Goal: Task Accomplishment & Management: Manage account settings

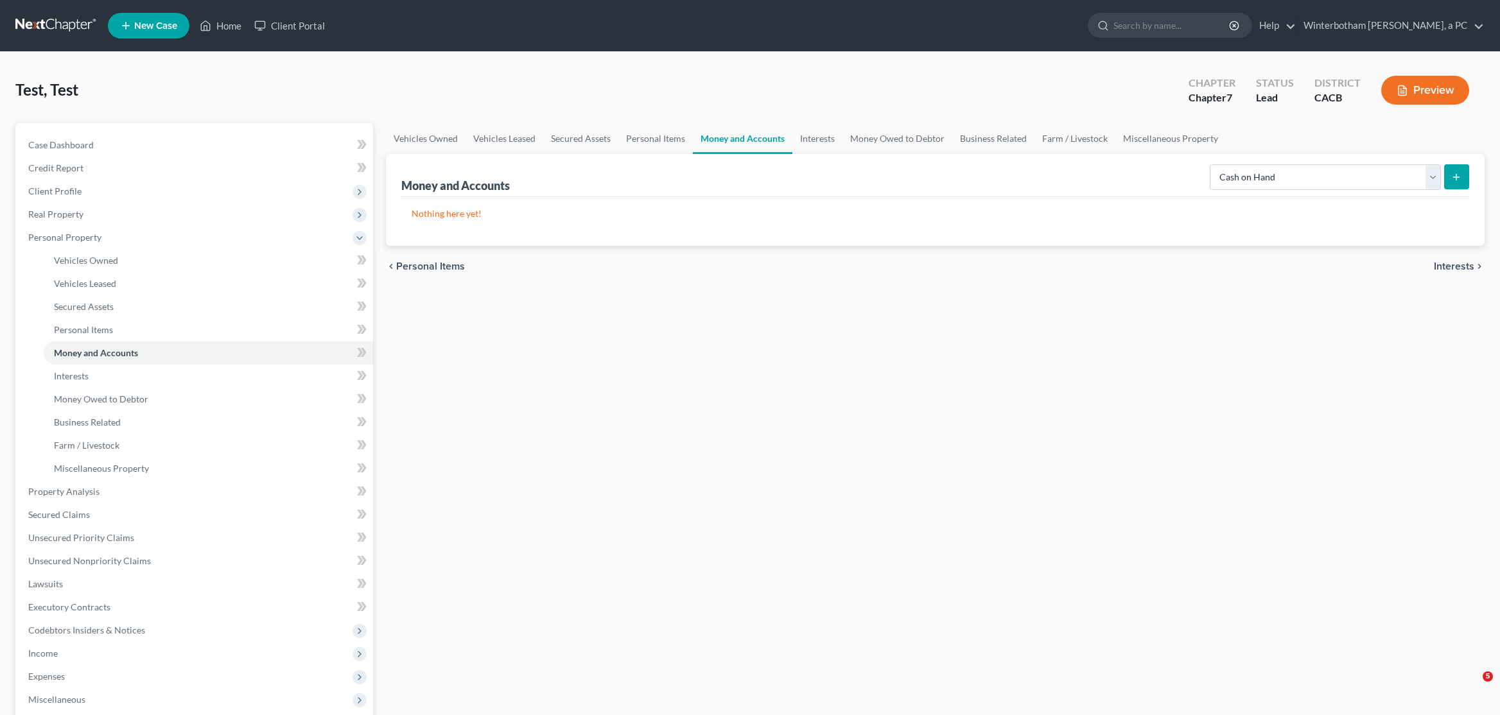
select select "cash_on_hand"
click at [1168, 25] on input "search" at bounding box center [1171, 25] width 117 height 24
type input "cindy"
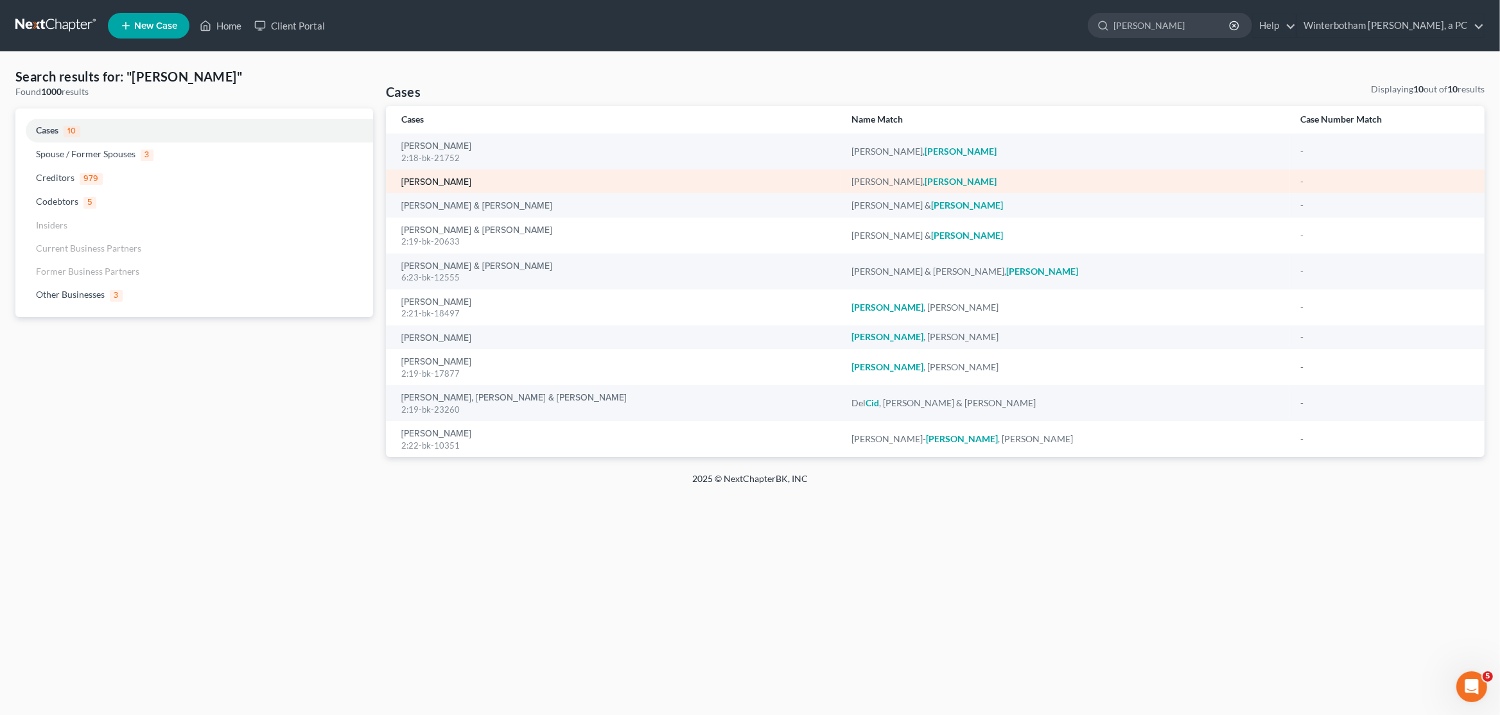
click at [427, 182] on link "[PERSON_NAME]" at bounding box center [436, 182] width 70 height 9
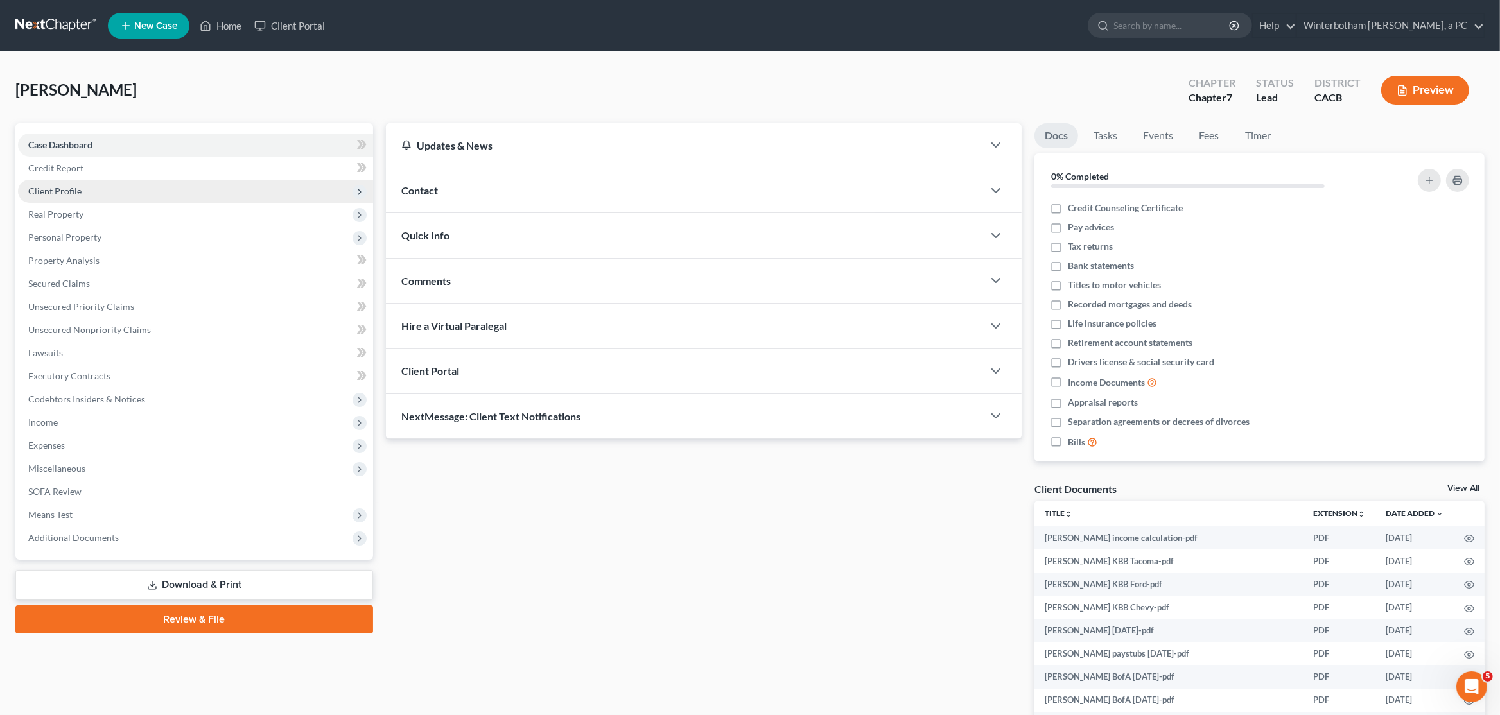
click at [105, 189] on span "Client Profile" at bounding box center [195, 191] width 355 height 23
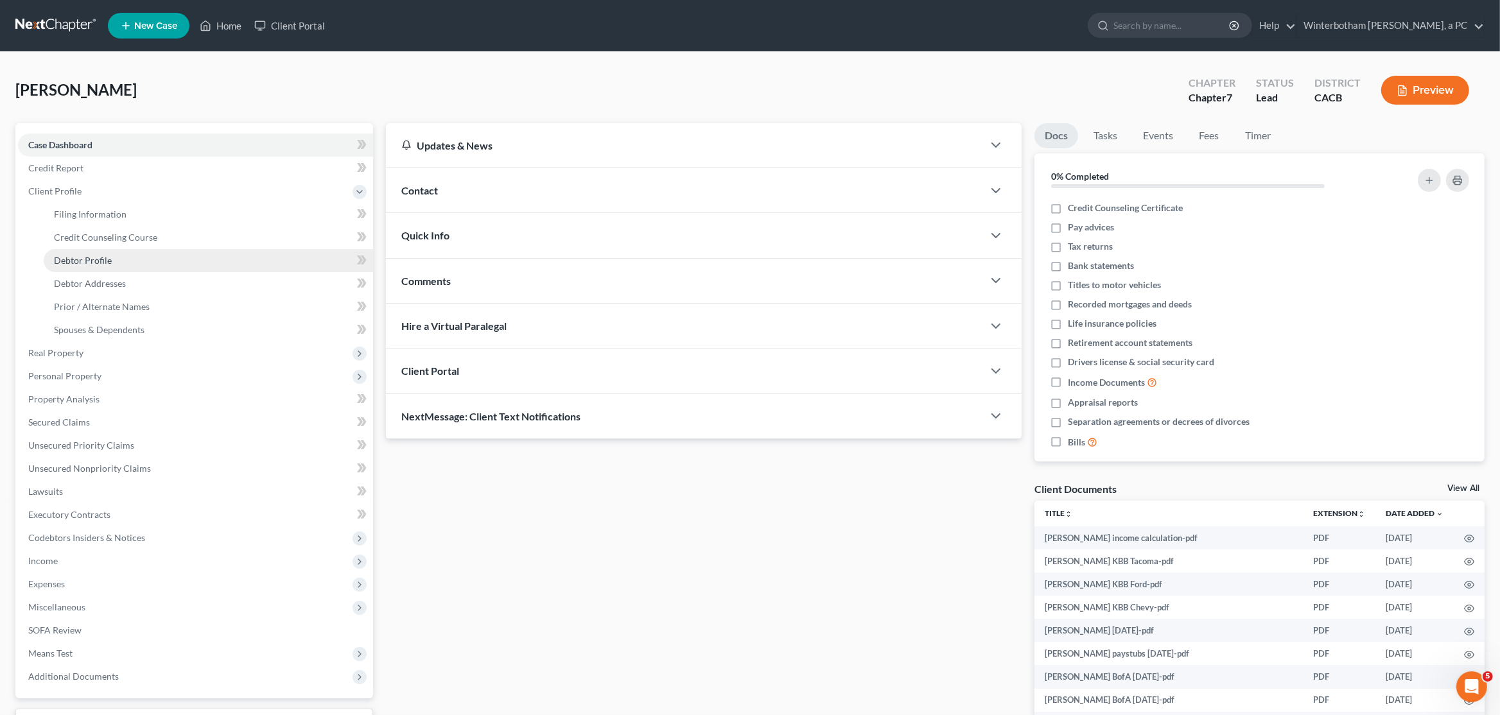
click at [124, 257] on link "Debtor Profile" at bounding box center [208, 260] width 329 height 23
select select "1"
select select "3"
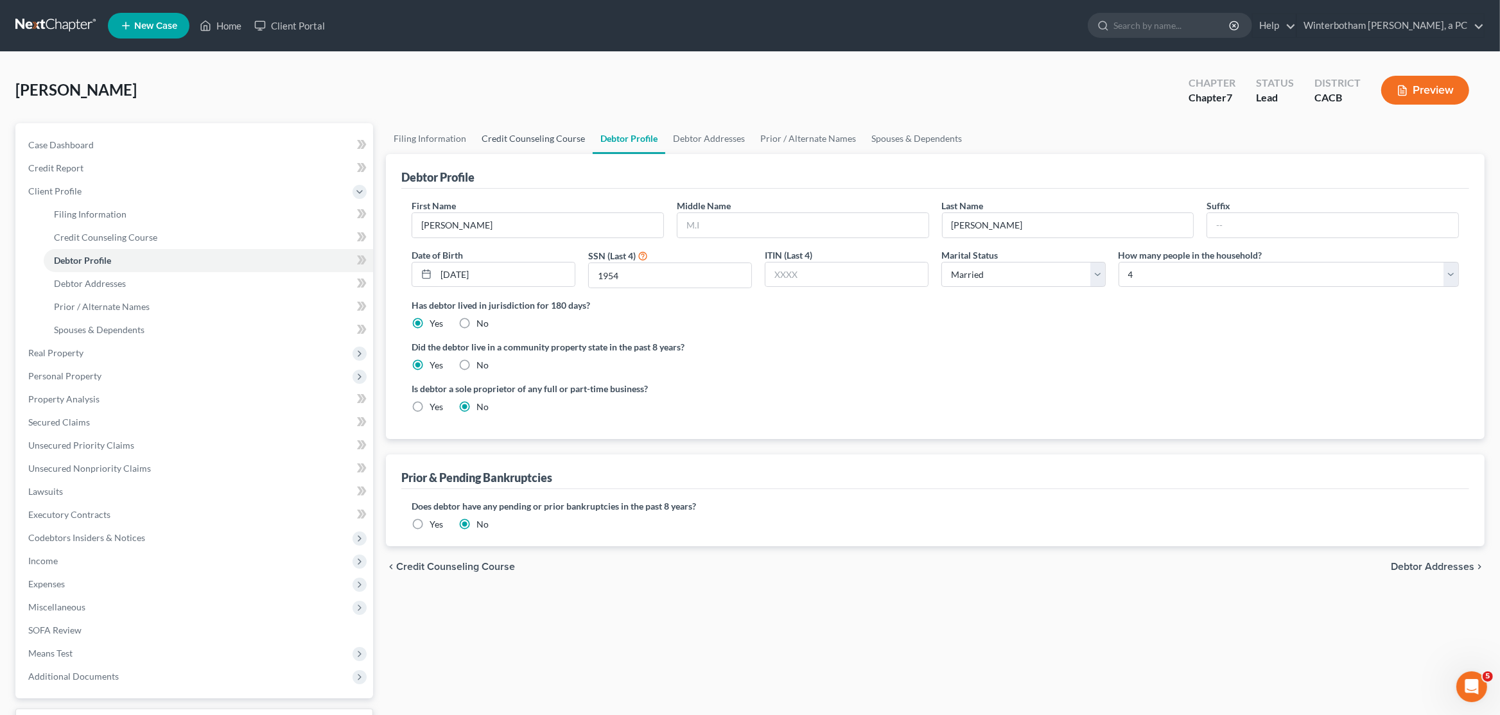
click at [510, 147] on link "Credit Counseling Course" at bounding box center [533, 138] width 119 height 31
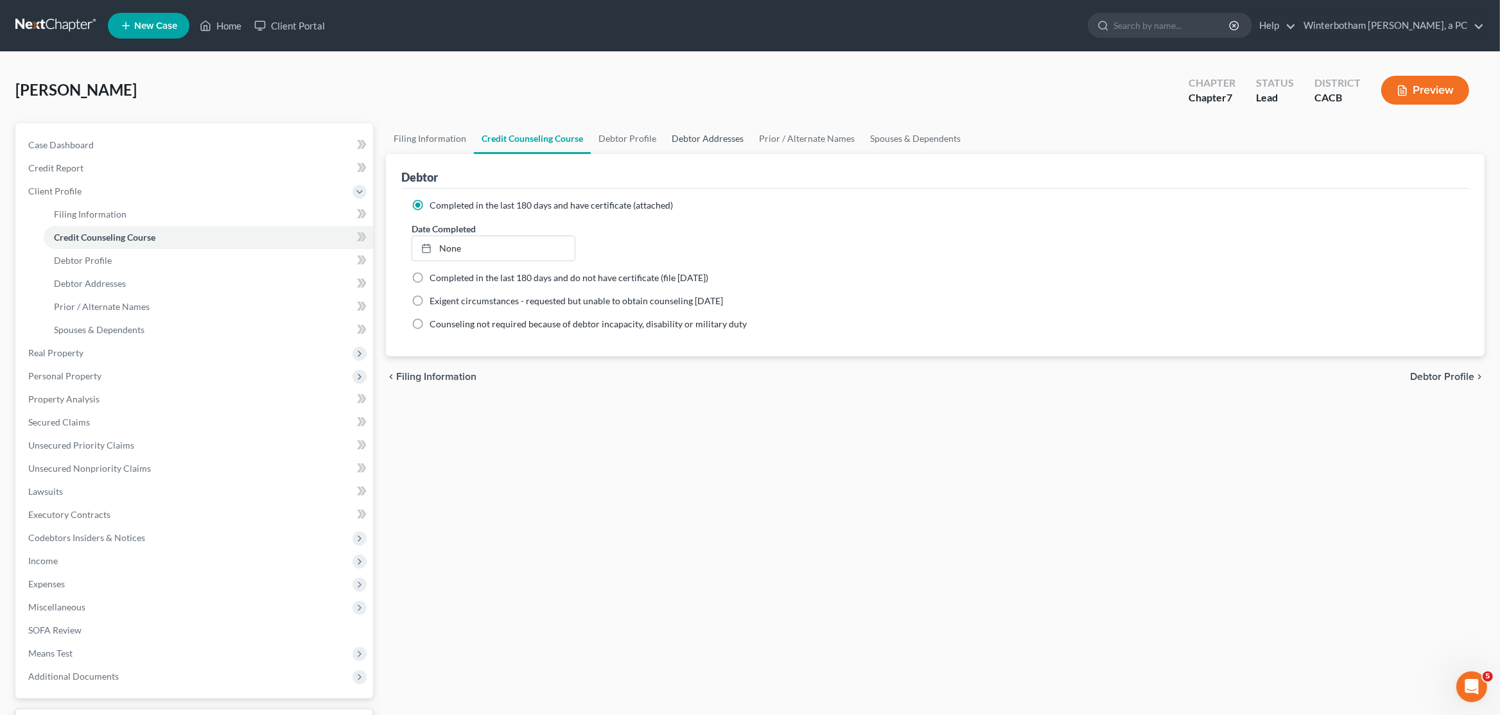
click at [699, 142] on link "Debtor Addresses" at bounding box center [707, 138] width 87 height 31
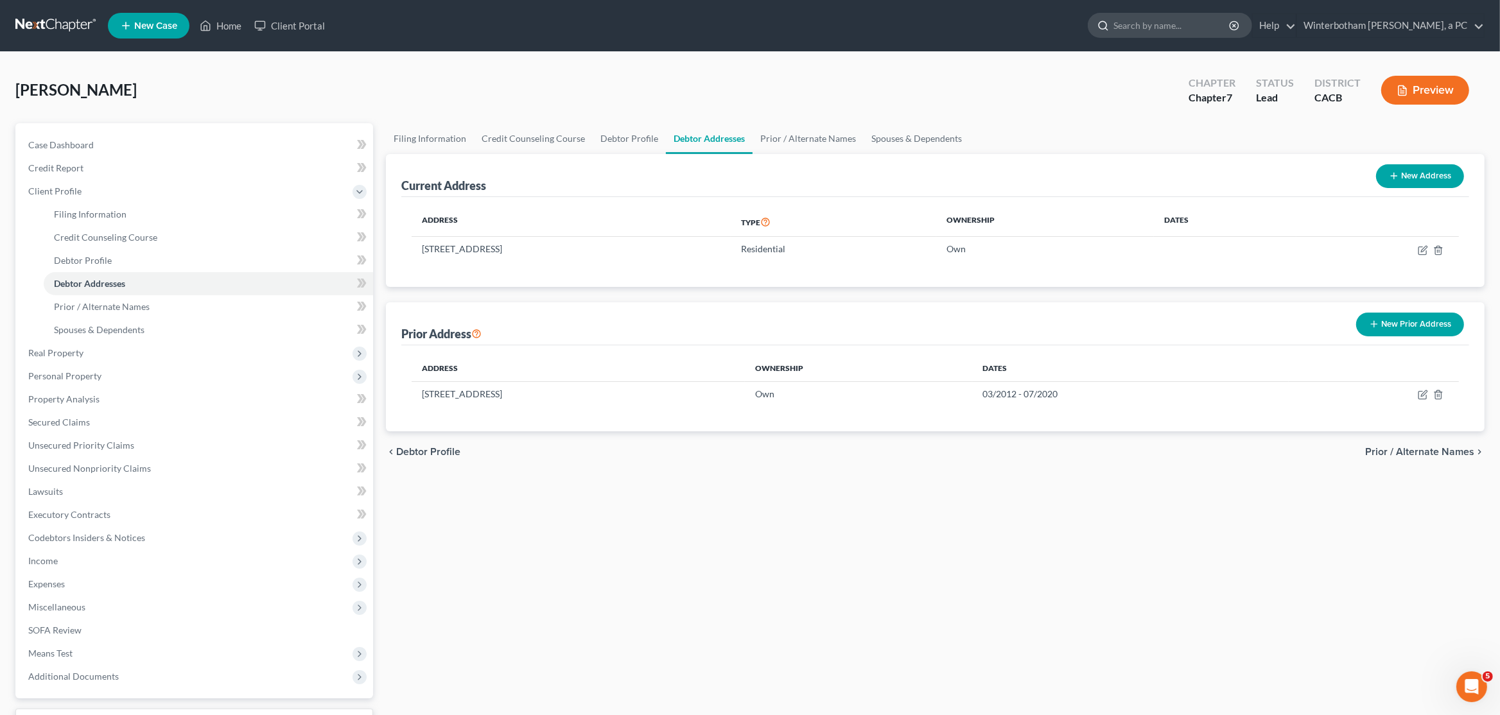
click at [1172, 32] on input "search" at bounding box center [1171, 25] width 117 height 24
type input "melissa"
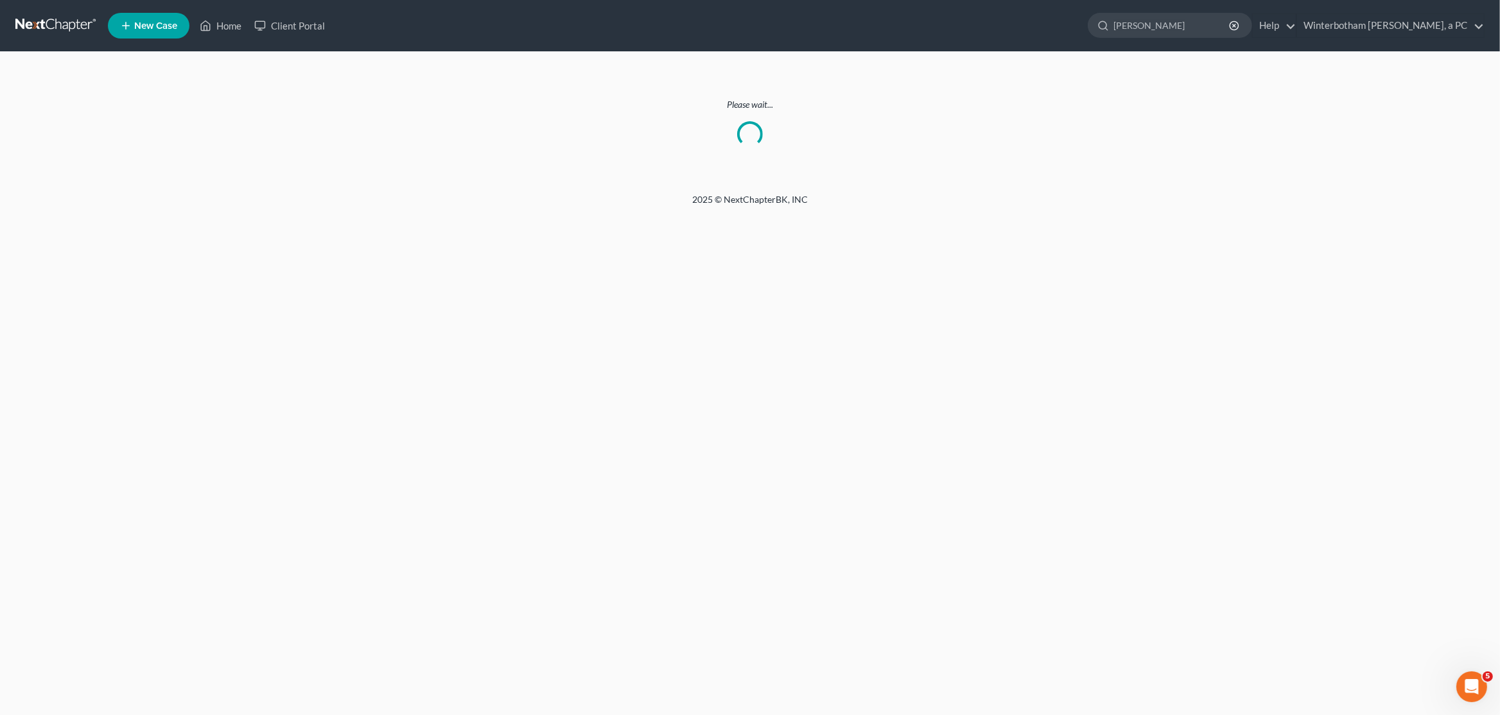
click at [44, 22] on link at bounding box center [56, 25] width 82 height 23
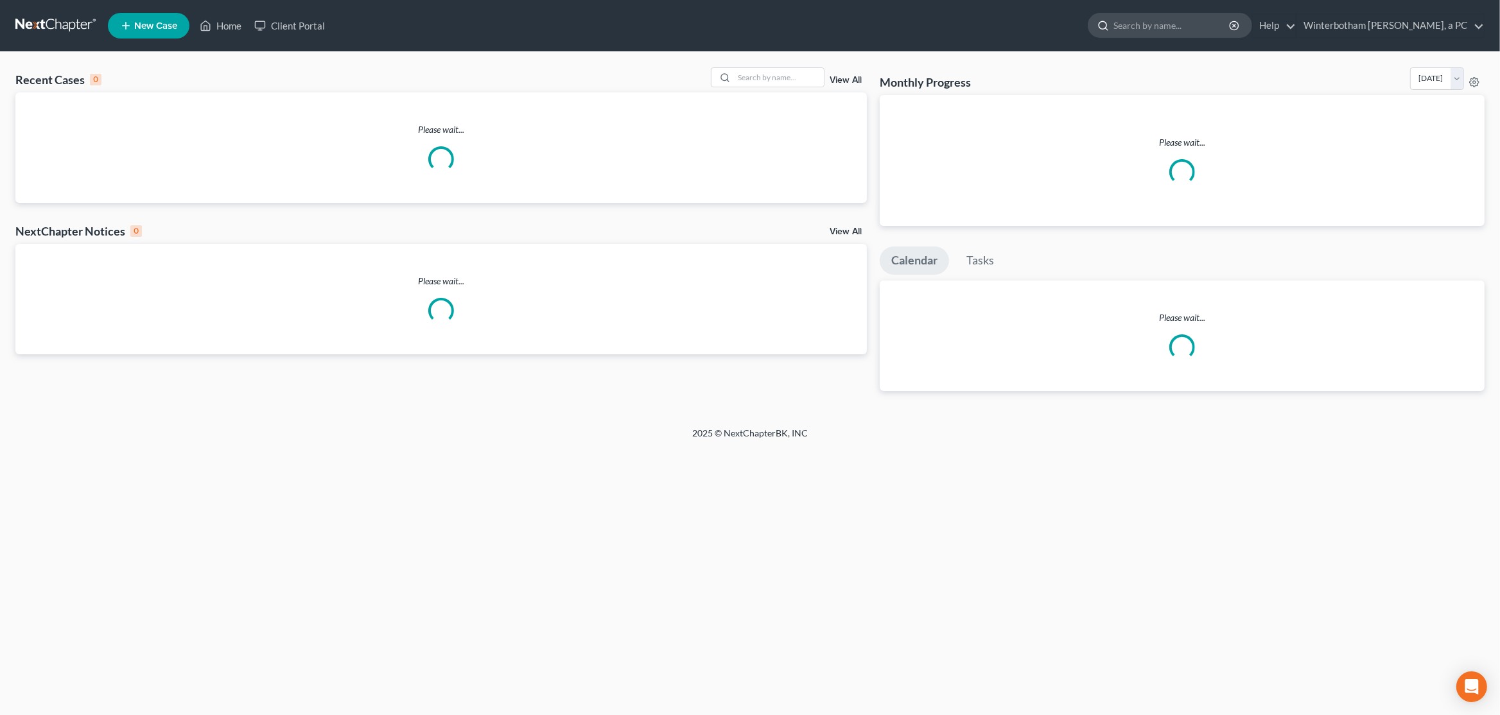
click at [1183, 29] on input "search" at bounding box center [1171, 25] width 117 height 24
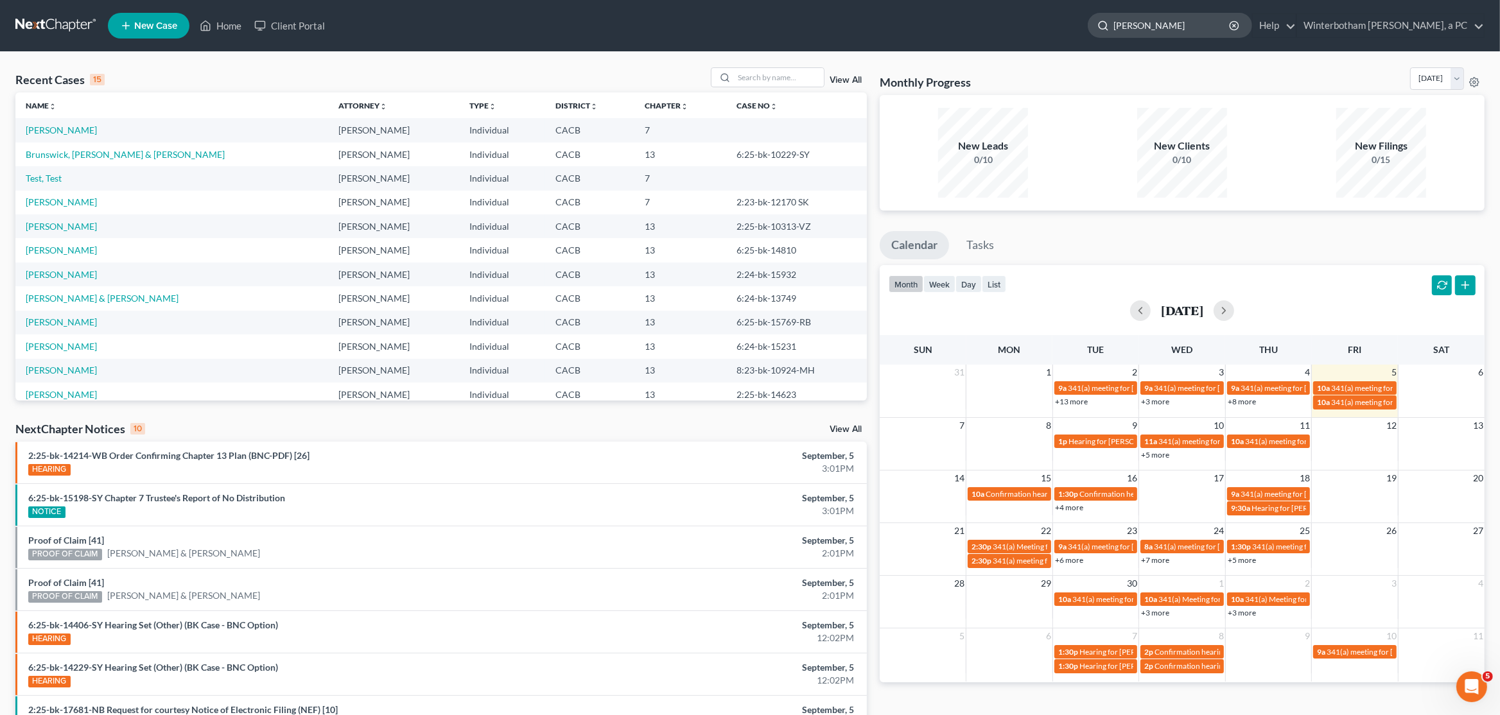
type input "[PERSON_NAME]"
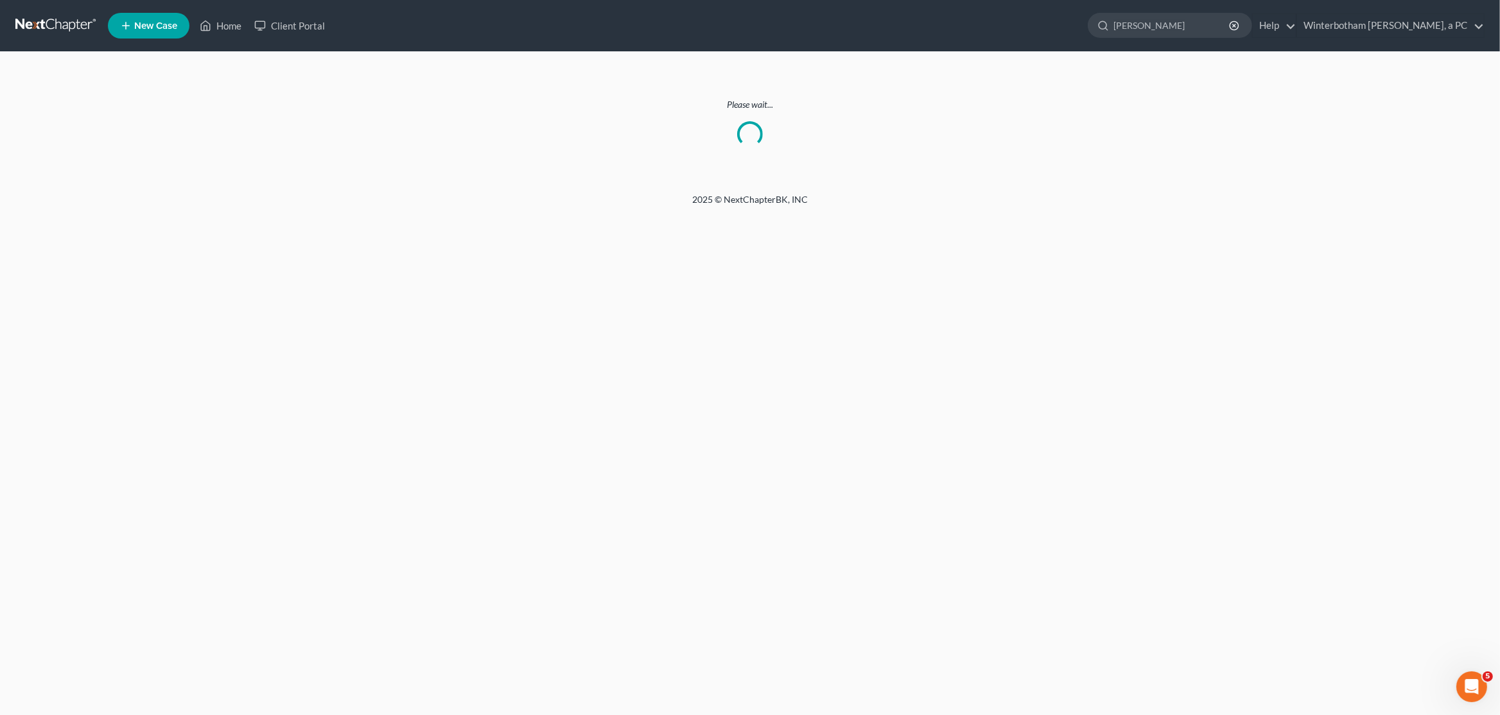
click at [45, 24] on link at bounding box center [56, 25] width 82 height 23
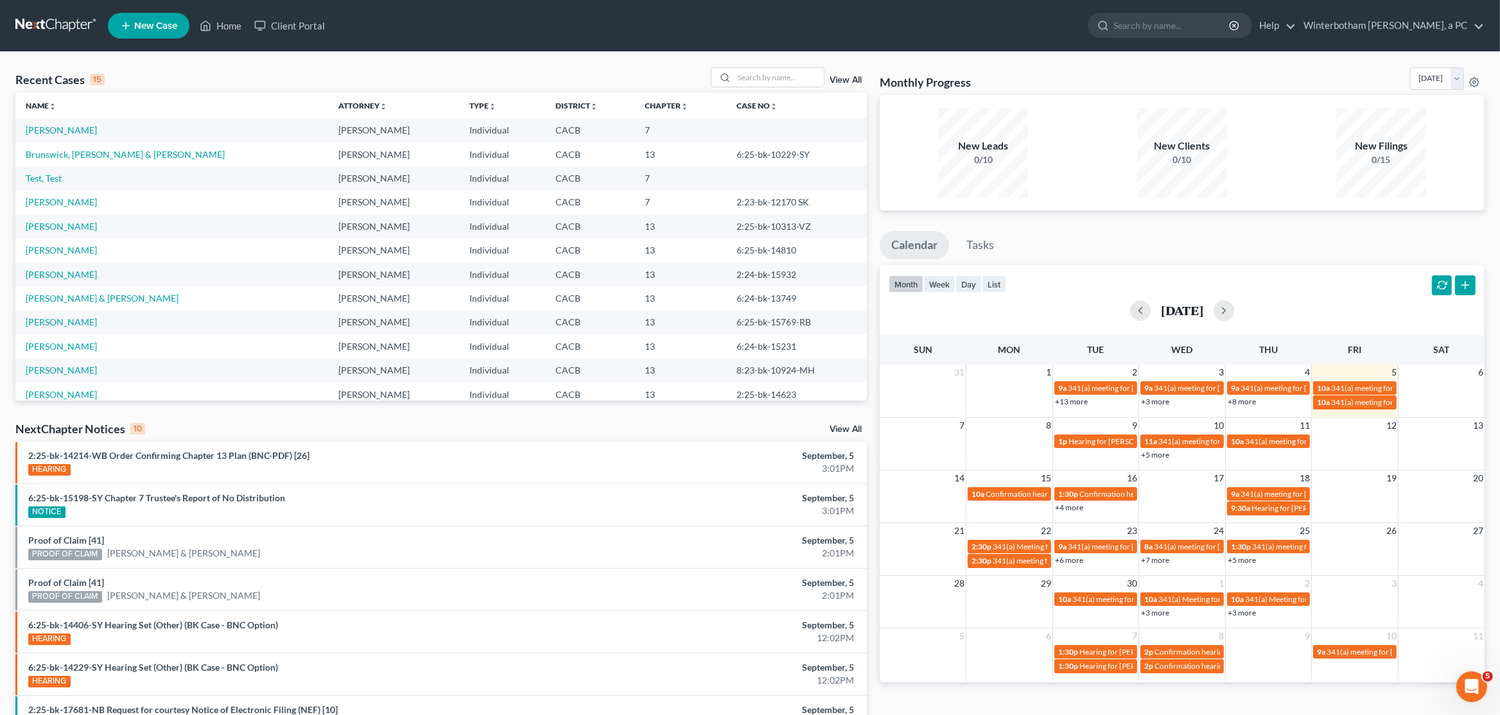
click at [854, 79] on link "View All" at bounding box center [846, 80] width 32 height 9
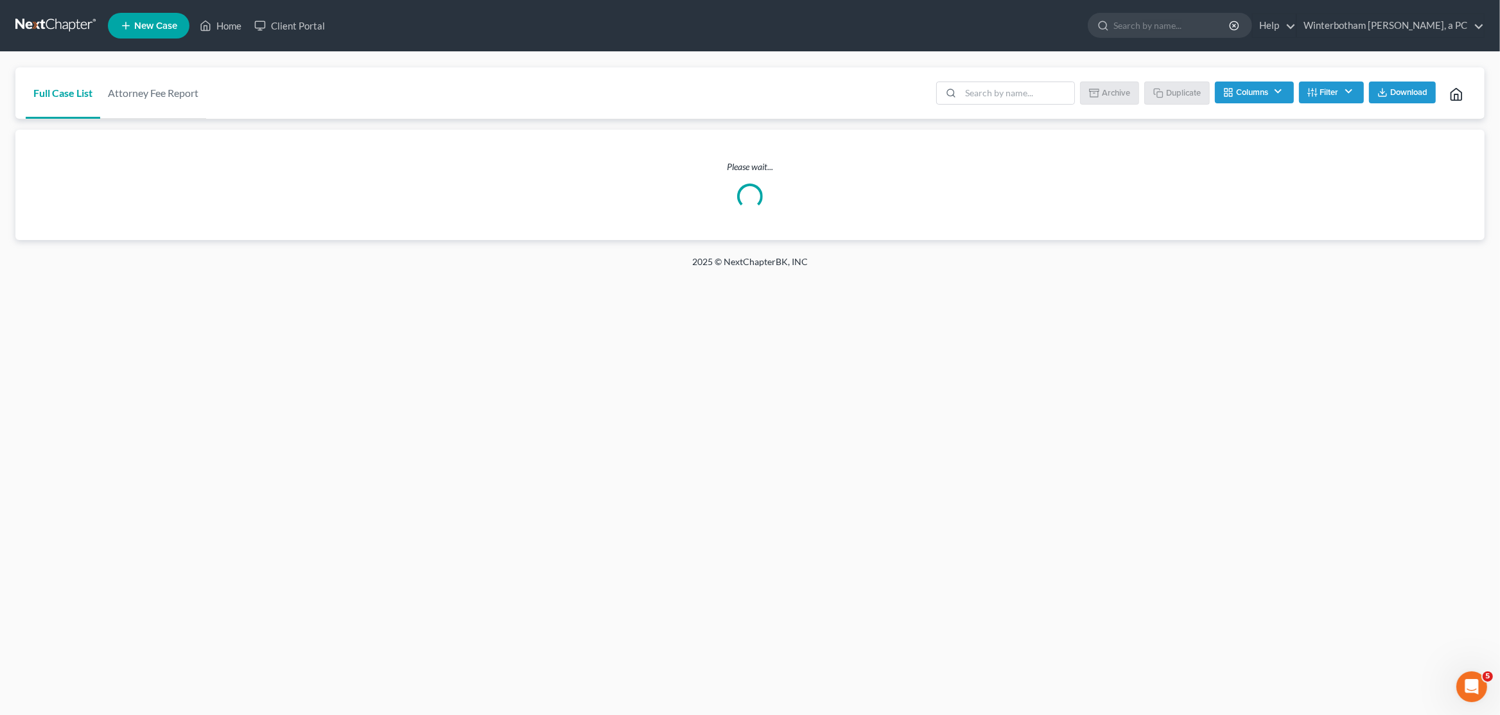
click at [69, 22] on link at bounding box center [56, 25] width 82 height 23
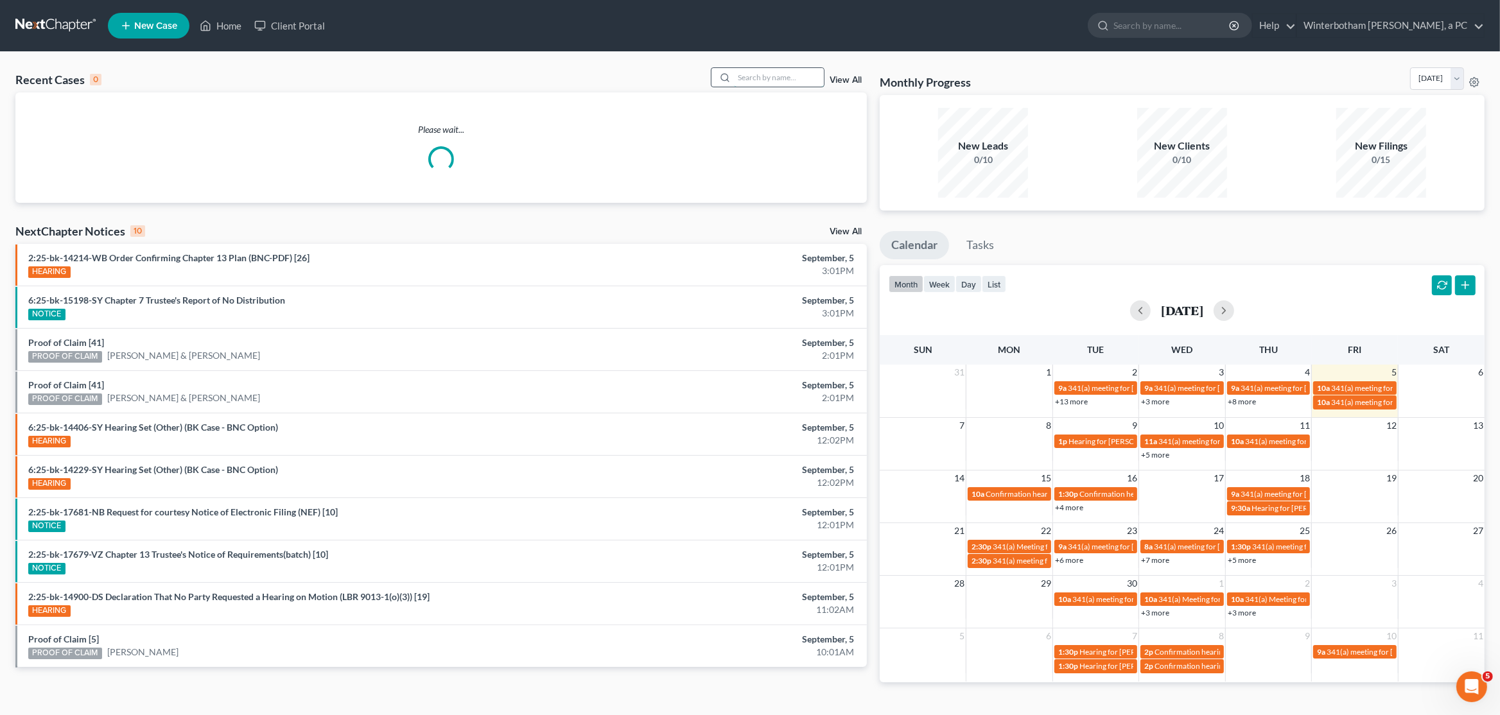
click at [751, 77] on input "search" at bounding box center [779, 77] width 90 height 19
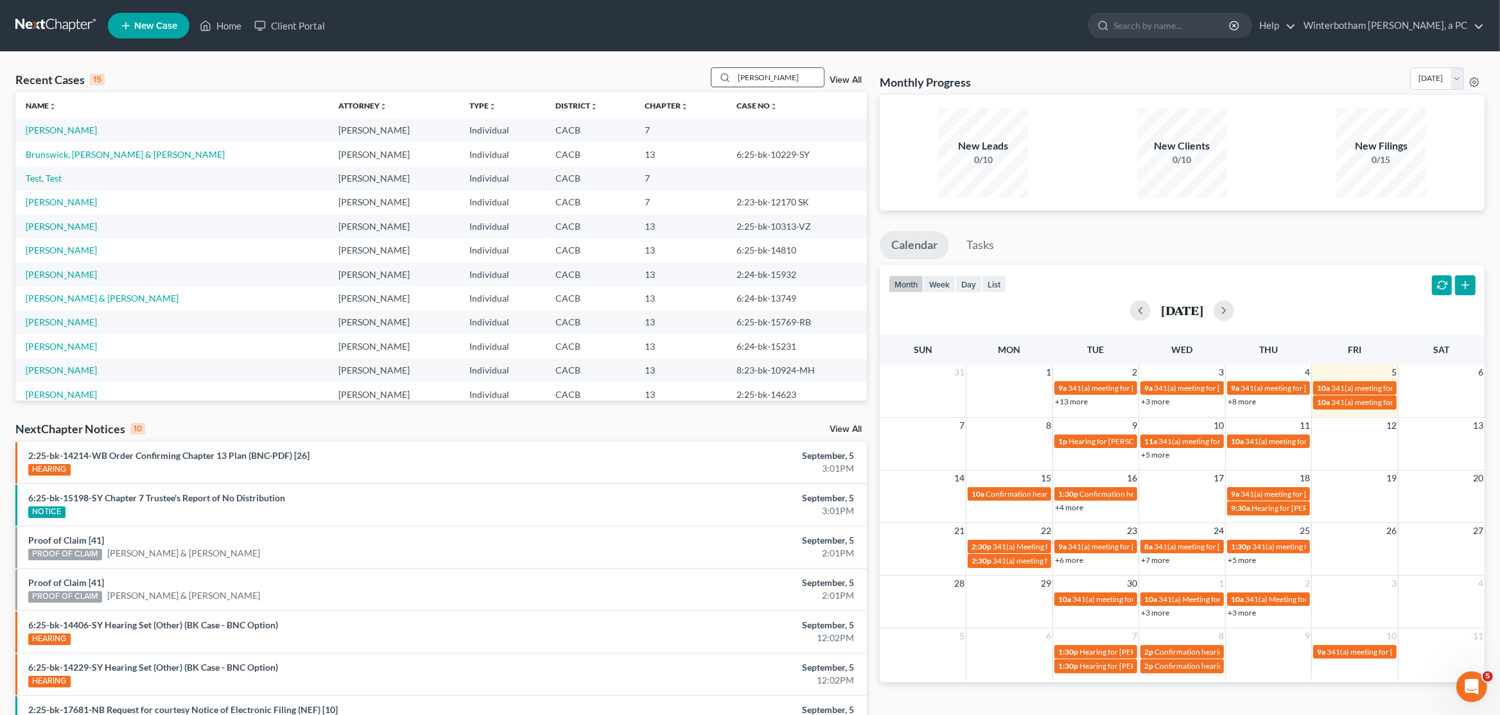
type input "melissa"
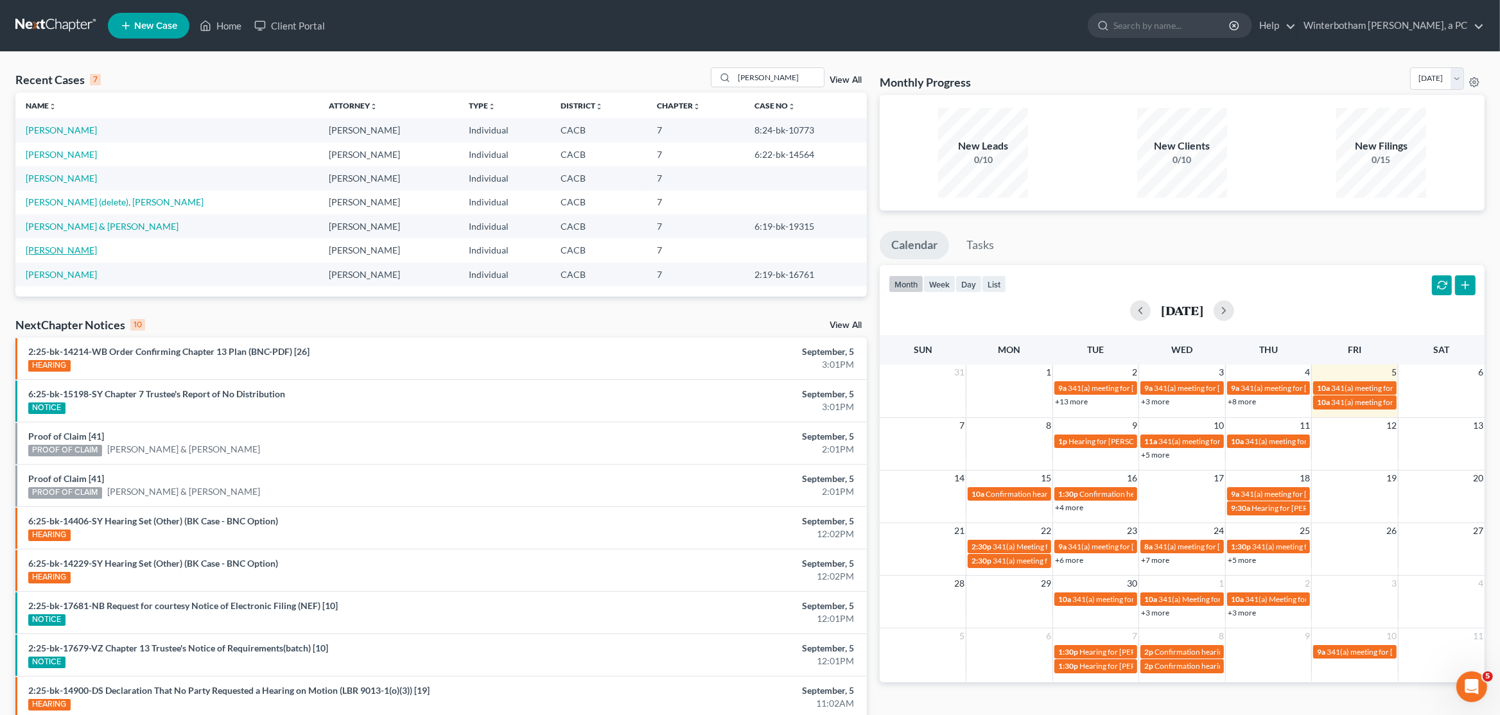
click at [73, 253] on link "[PERSON_NAME]" at bounding box center [61, 250] width 71 height 11
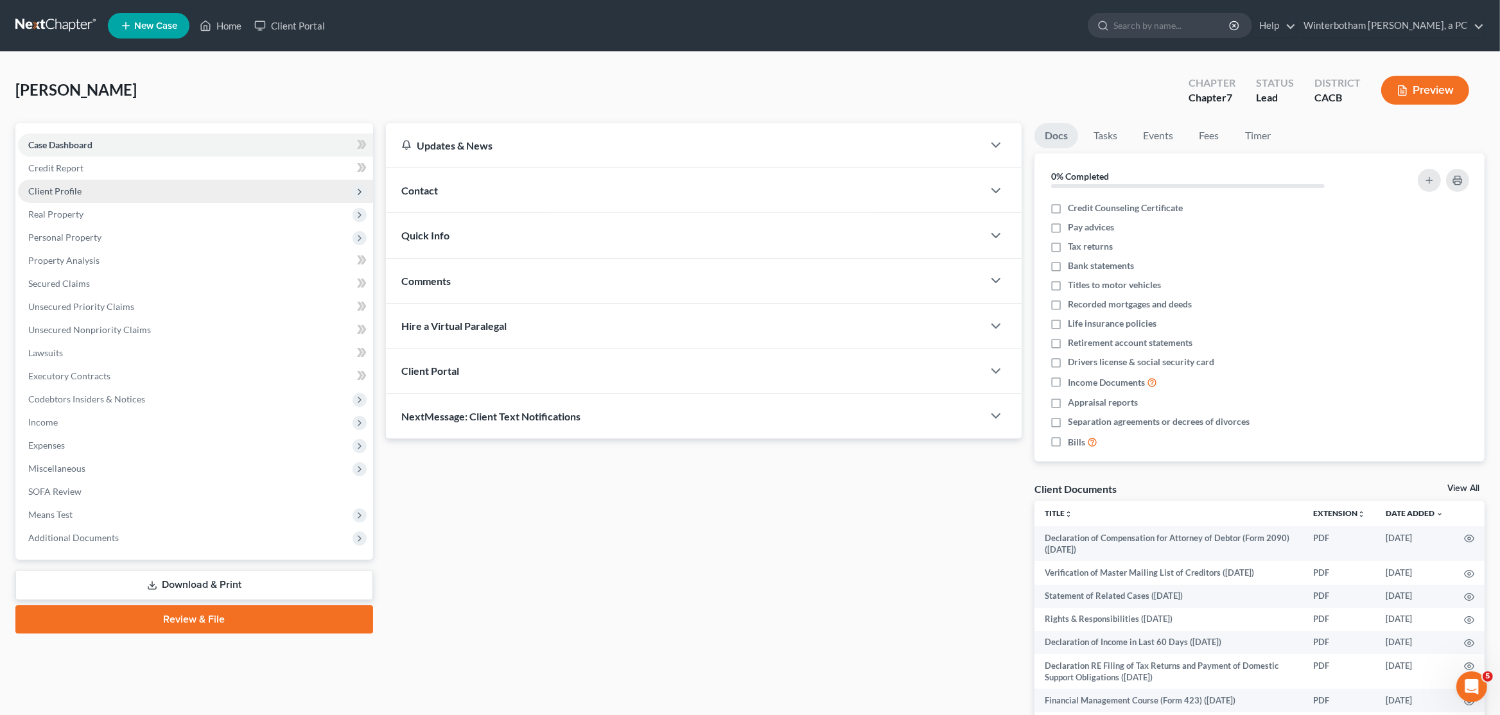
click at [74, 192] on span "Client Profile" at bounding box center [54, 191] width 53 height 11
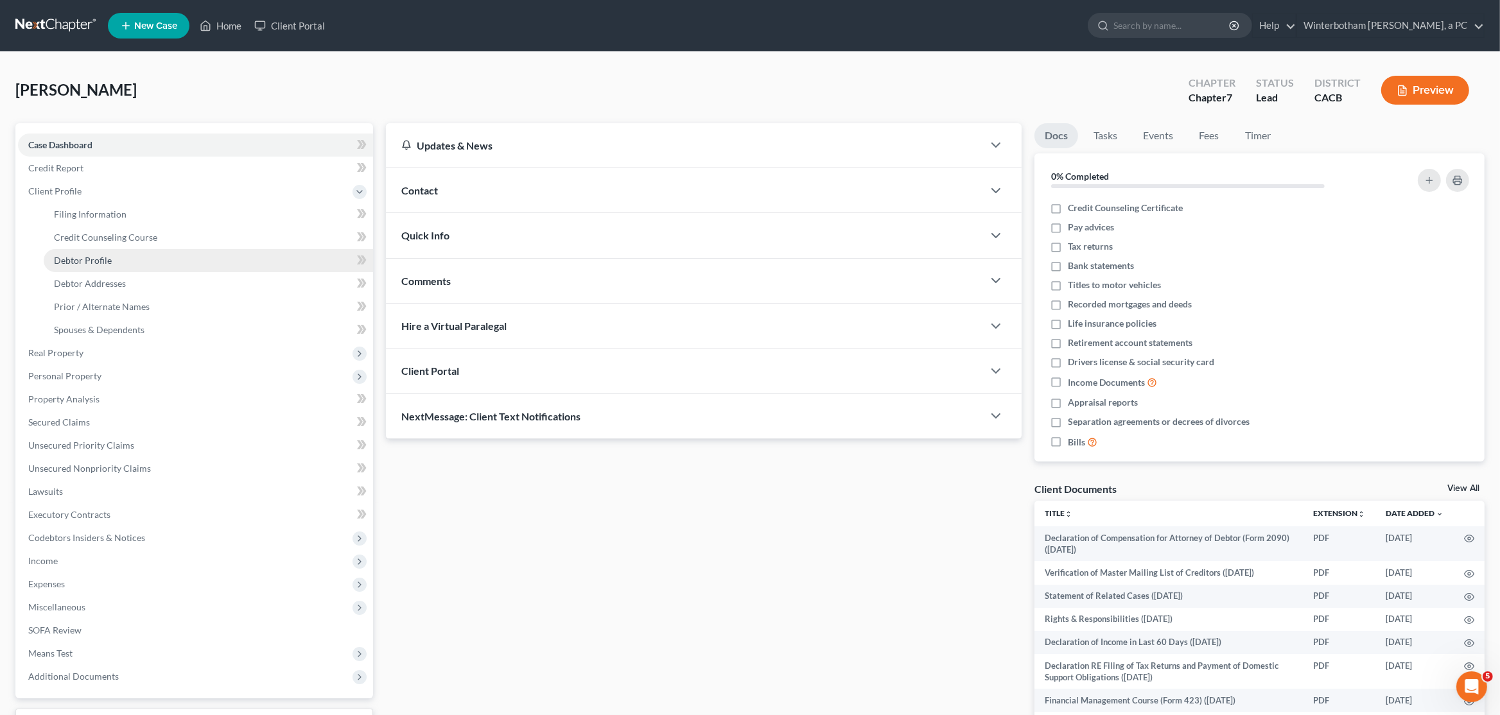
click at [103, 259] on span "Debtor Profile" at bounding box center [83, 260] width 58 height 11
select select "0"
select select "3"
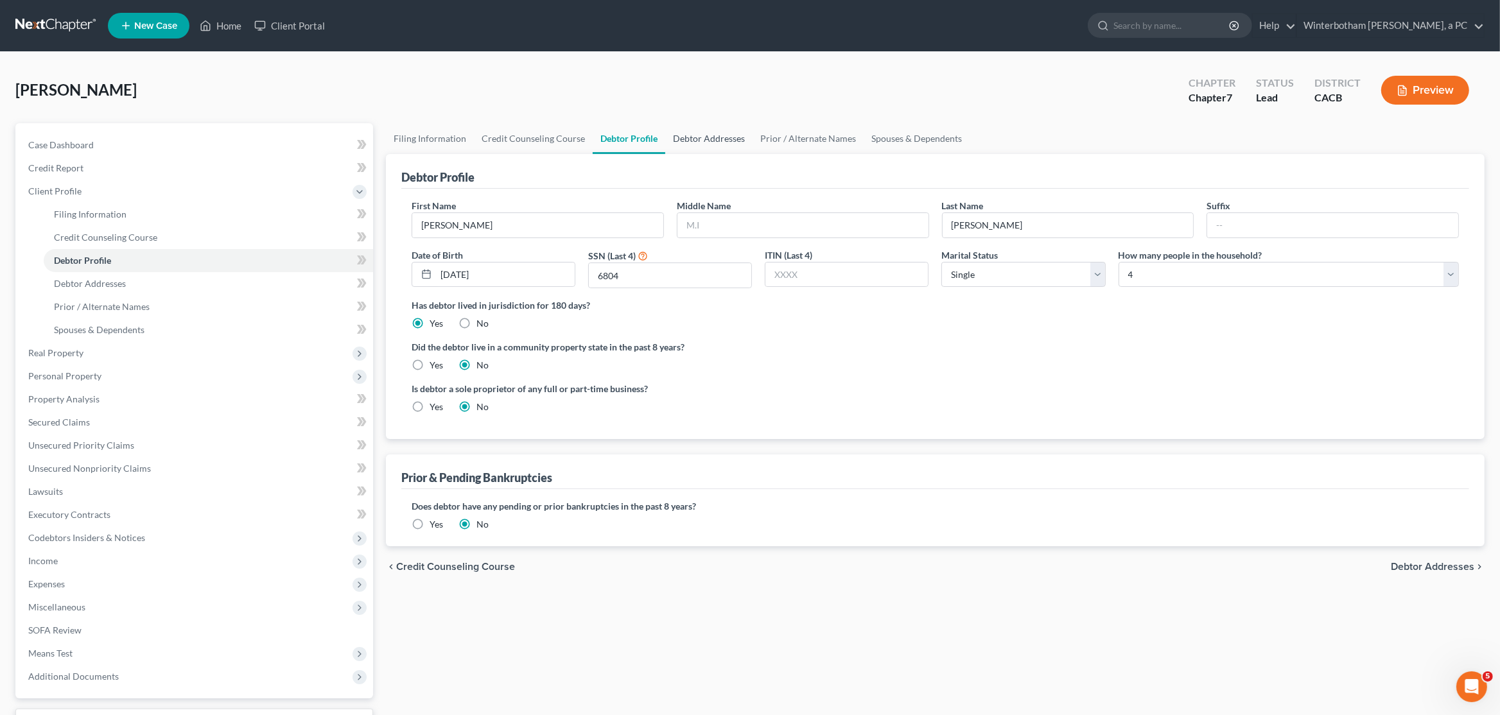
click at [693, 137] on link "Debtor Addresses" at bounding box center [708, 138] width 87 height 31
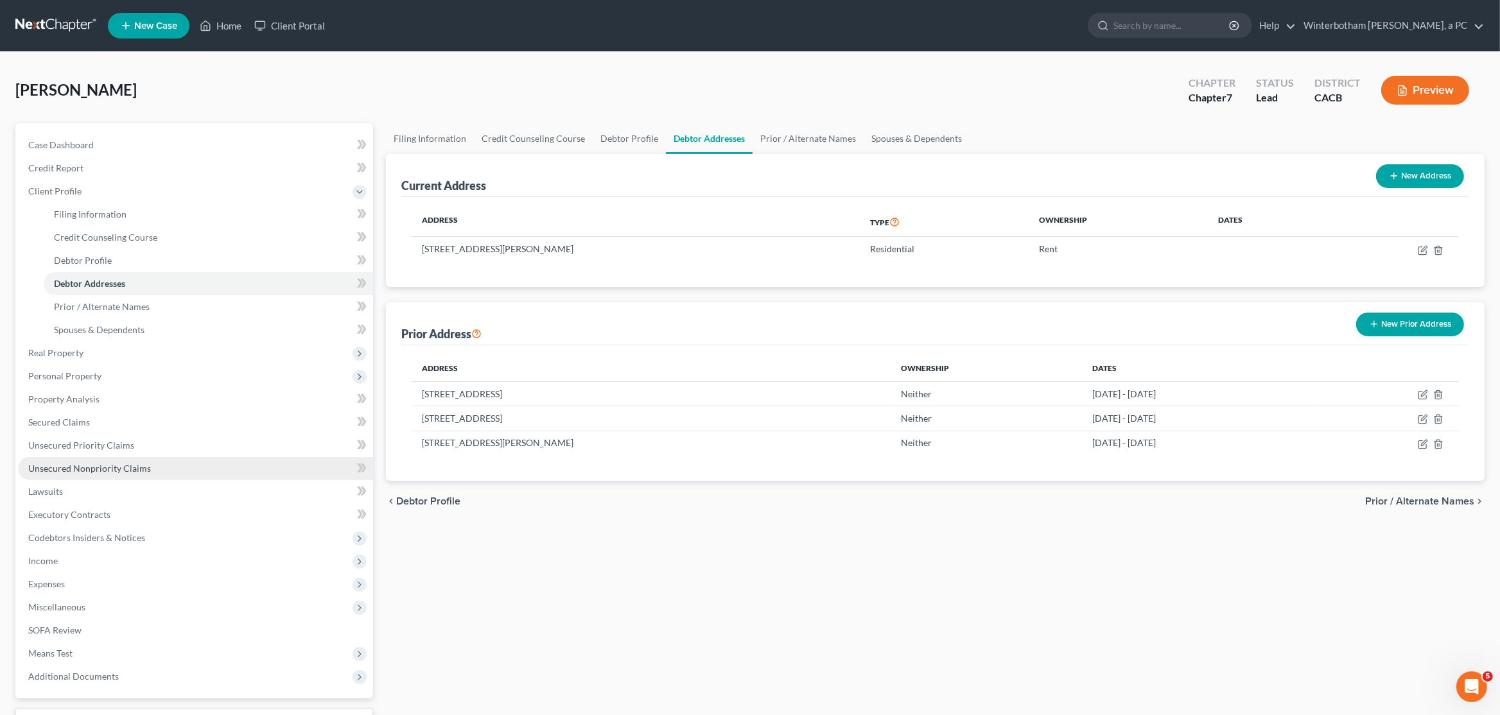
click at [119, 478] on link "Unsecured Nonpriority Claims" at bounding box center [195, 468] width 355 height 23
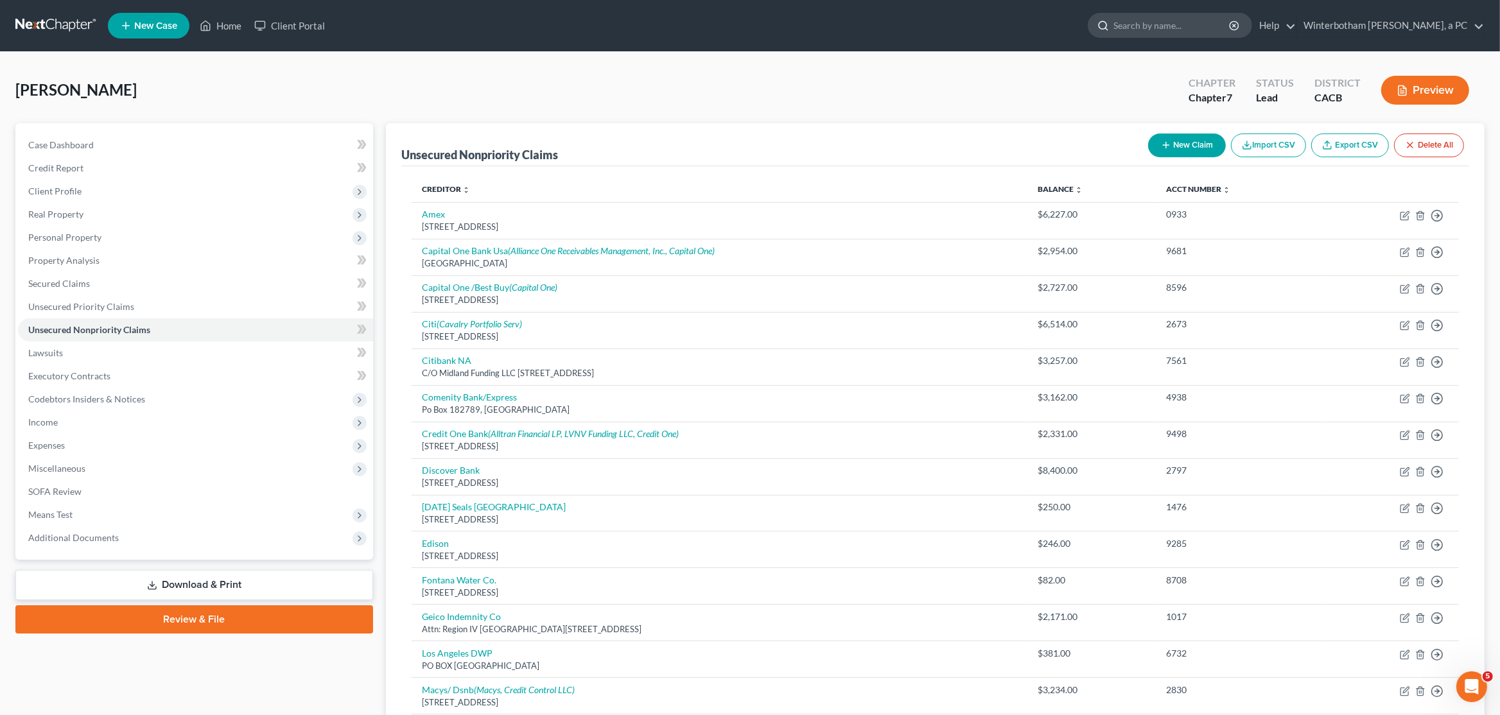
click at [1148, 24] on input "search" at bounding box center [1171, 25] width 117 height 24
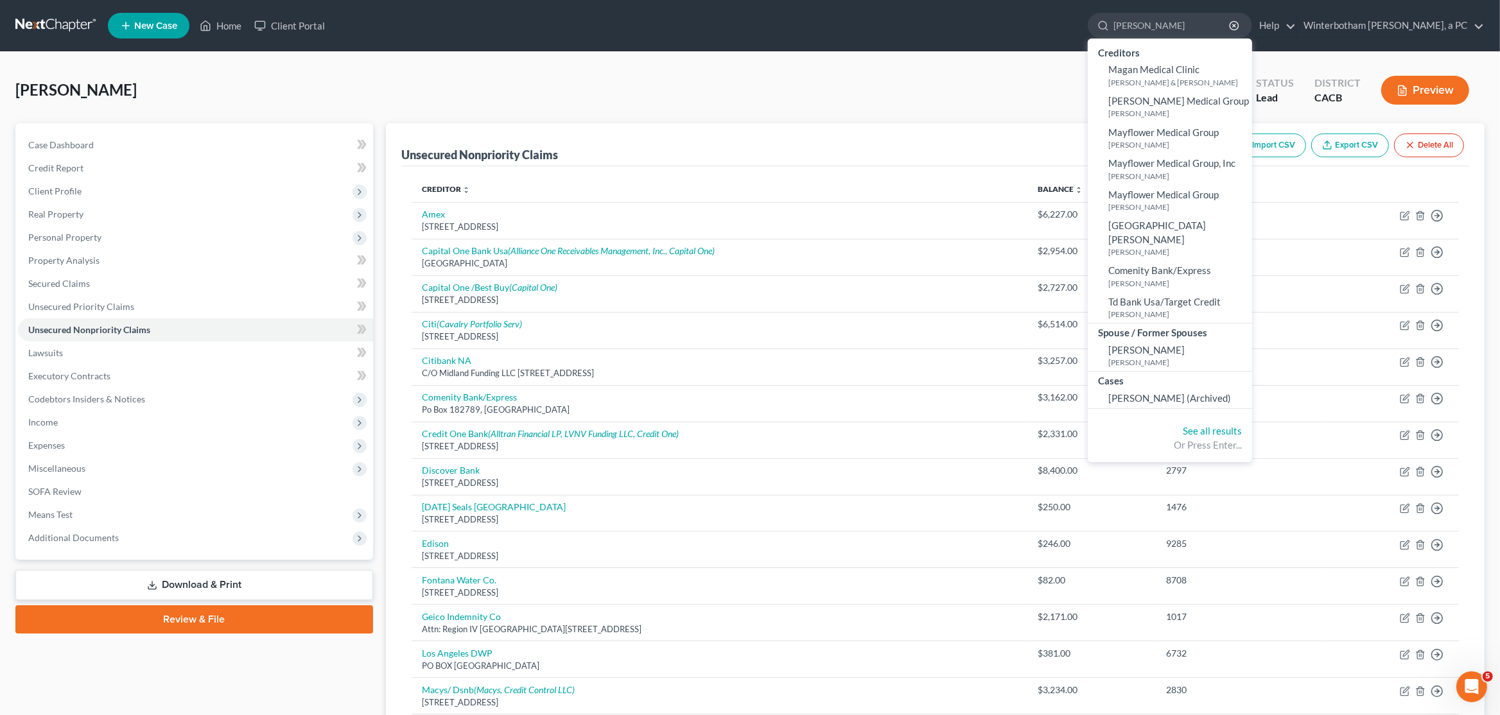
type input "martin, melissa"
click at [64, 10] on nav "Home New Case Client Portal Winterbotham Parham Teeple, a PC jessicas@4bankrupt…" at bounding box center [750, 25] width 1500 height 51
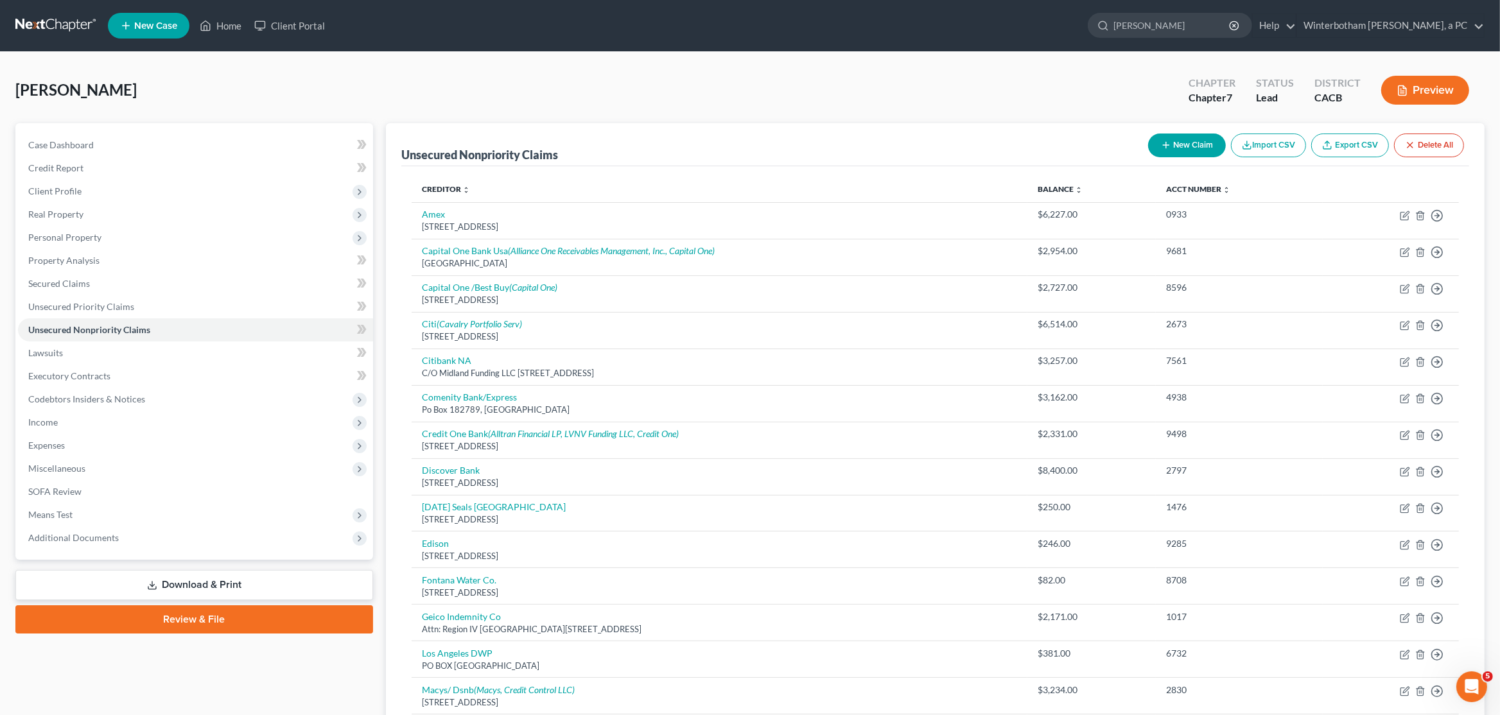
click at [64, 28] on link at bounding box center [56, 25] width 82 height 23
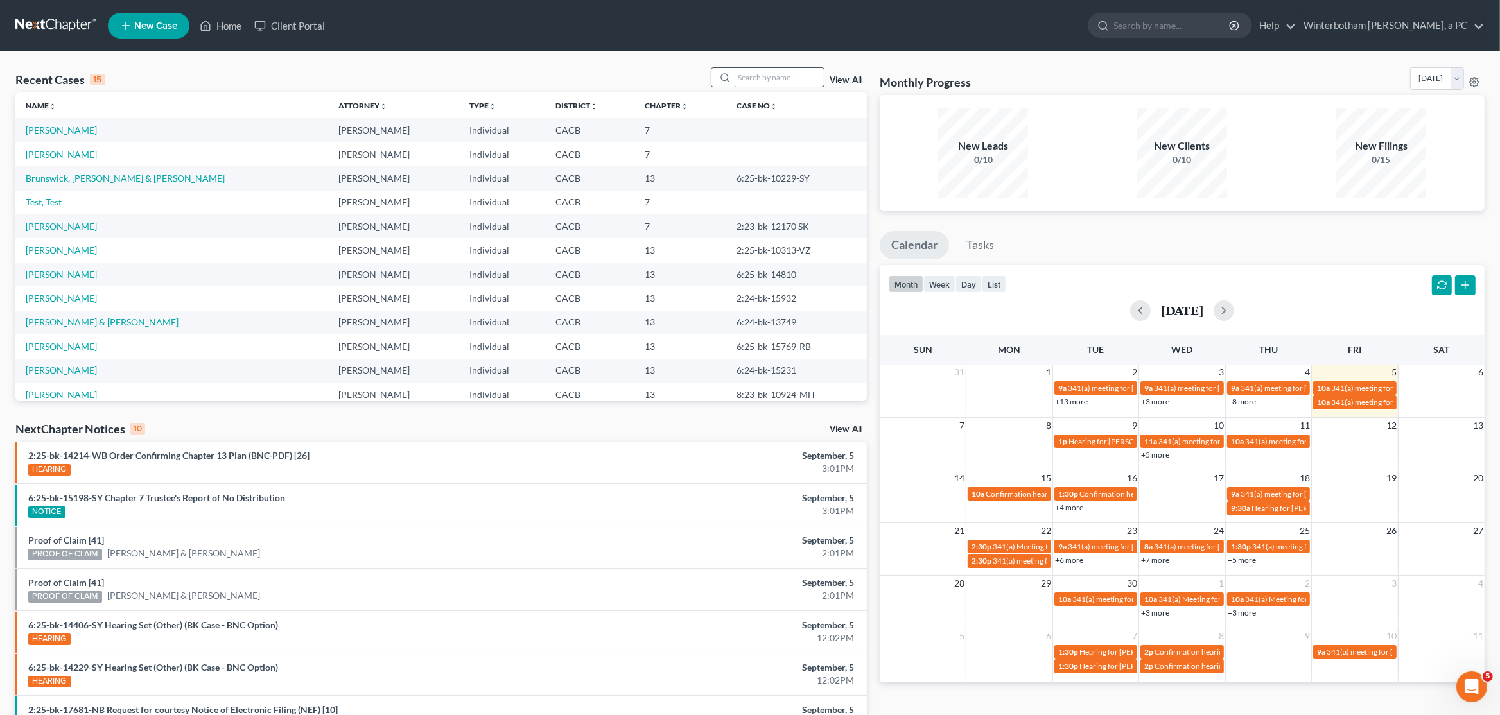
click at [745, 78] on input "search" at bounding box center [779, 77] width 90 height 19
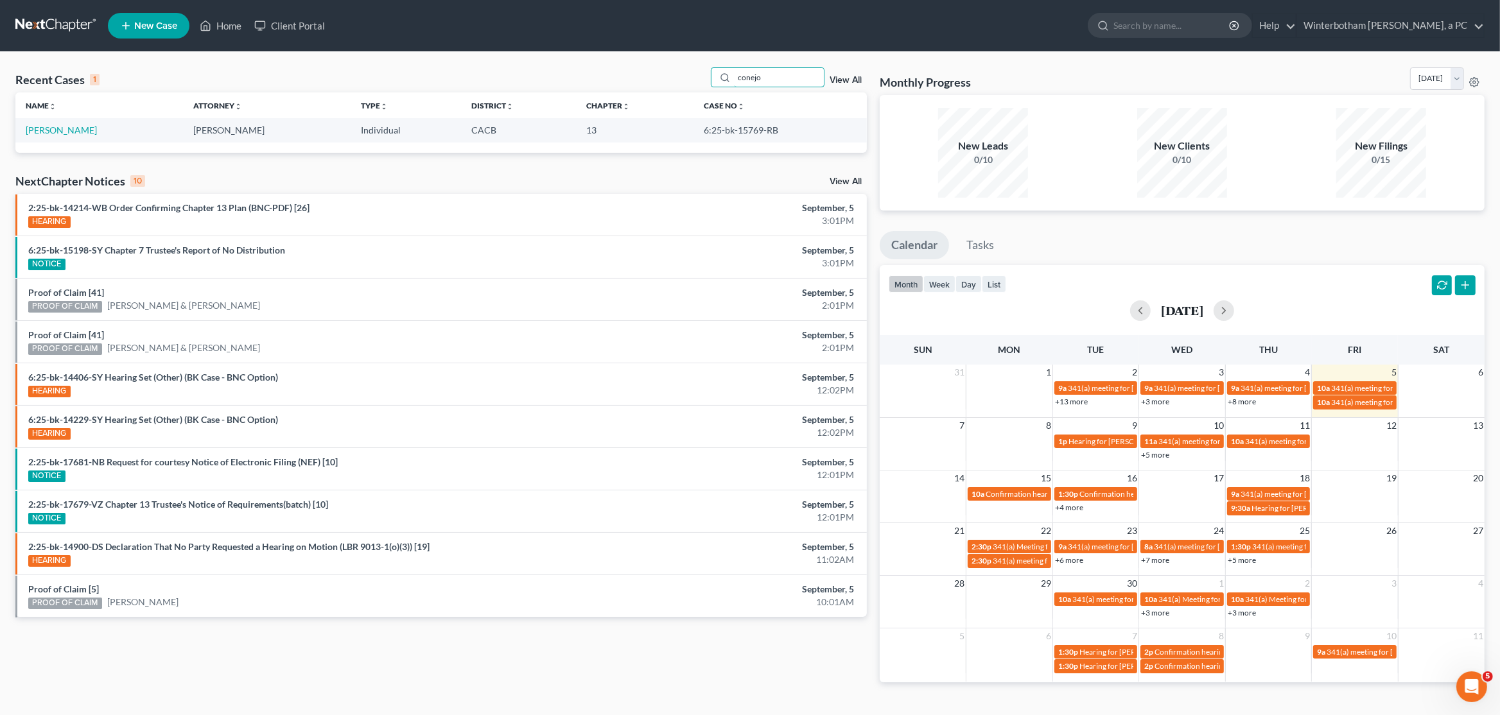
type input "conejo"
click at [35, 126] on link "[PERSON_NAME]" at bounding box center [61, 130] width 71 height 11
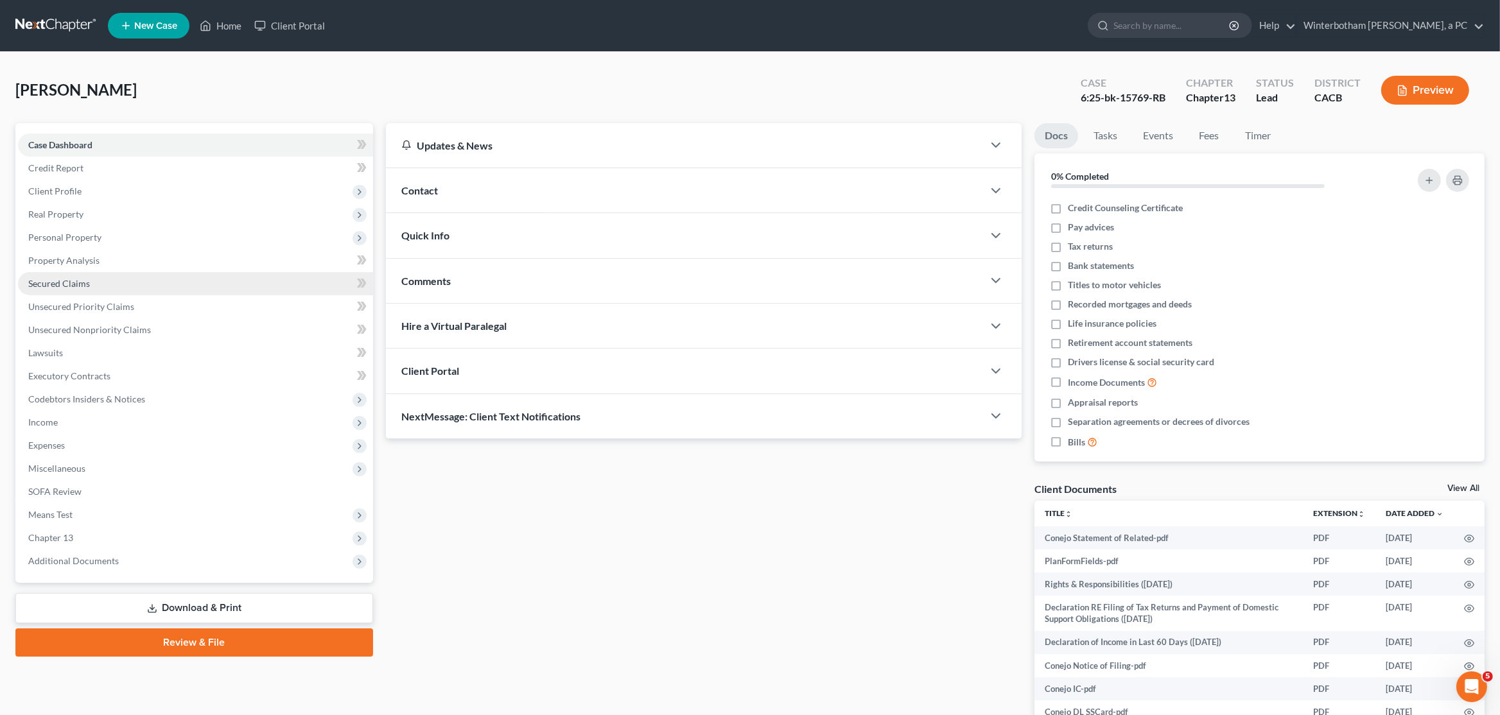
click at [73, 279] on span "Secured Claims" at bounding box center [59, 283] width 62 height 11
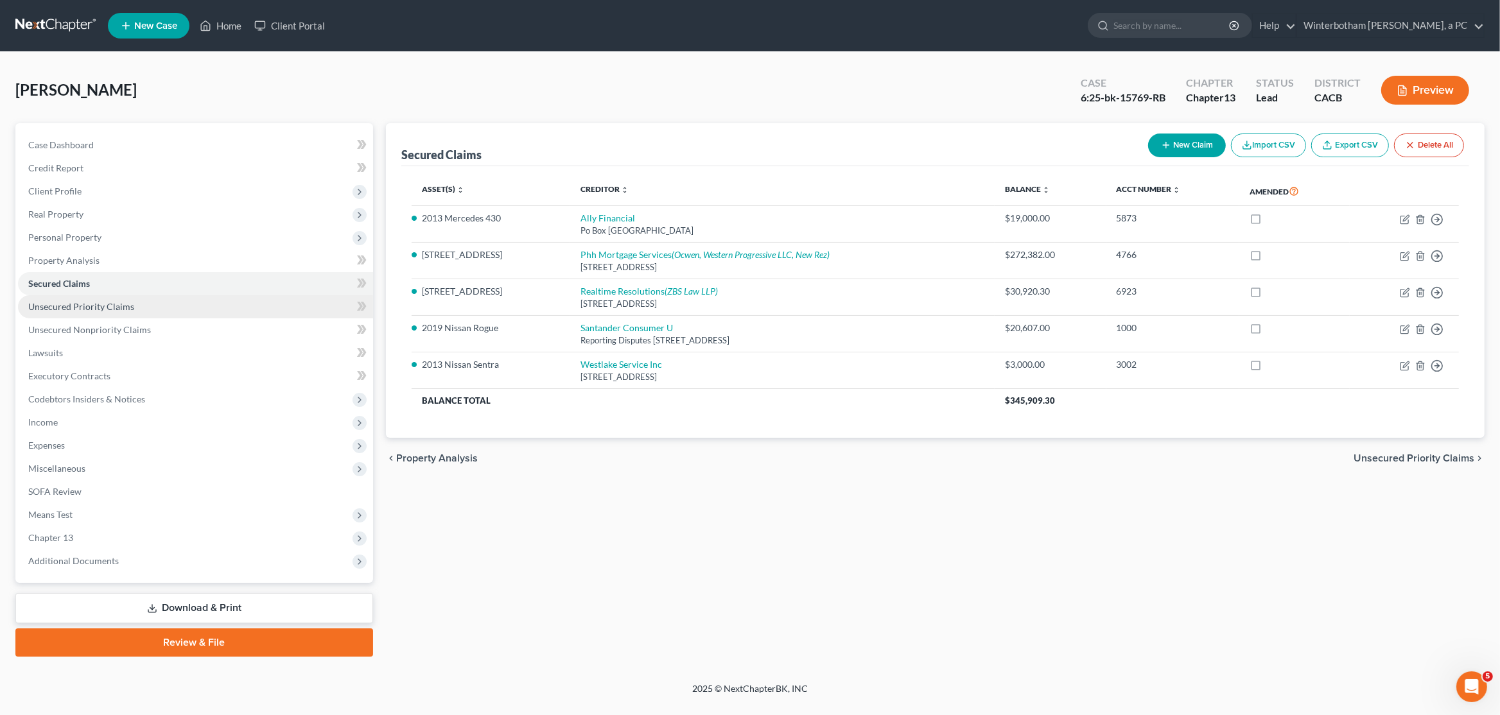
click at [78, 305] on span "Unsecured Priority Claims" at bounding box center [81, 306] width 106 height 11
